Goal: Information Seeking & Learning: Learn about a topic

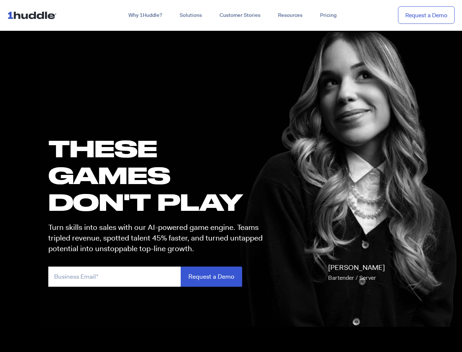
click at [231, 176] on h1 "these GAMES DON'T PLAY" at bounding box center [158, 175] width 221 height 81
click at [145, 15] on link "Why 1Huddle?" at bounding box center [145, 15] width 51 height 13
click at [190, 15] on link "Solutions" at bounding box center [191, 15] width 40 height 13
click at [290, 15] on link "Resources" at bounding box center [290, 15] width 42 height 13
click at [159, 276] on input "email" at bounding box center [114, 276] width 133 height 20
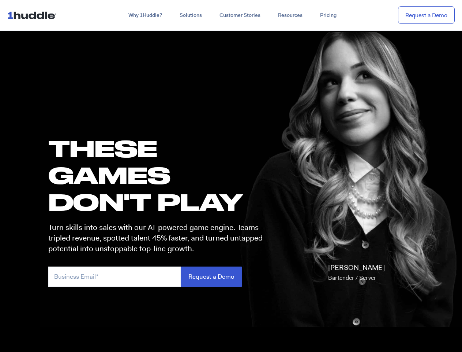
click at [211, 276] on input "Request a Demo" at bounding box center [212, 276] width 62 height 20
